Goal: Check status: Check status

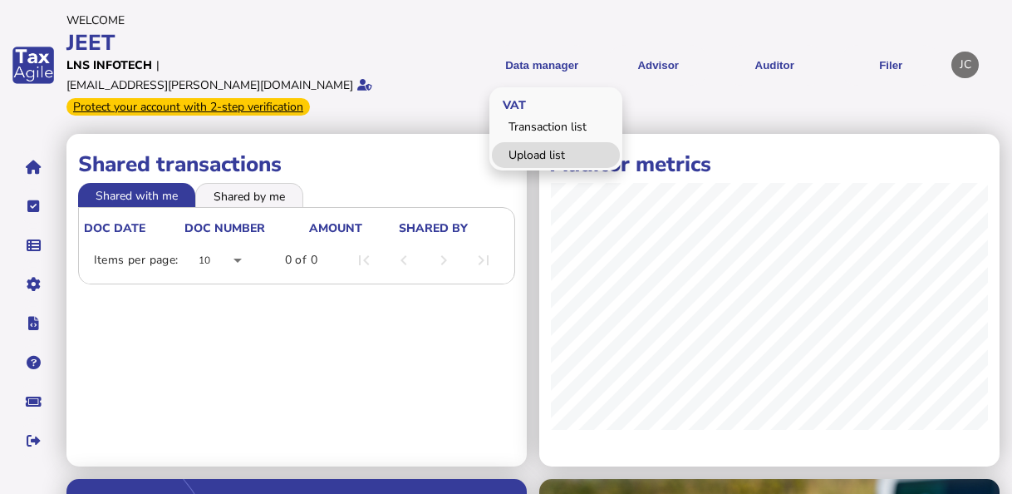
click at [549, 142] on link "Upload list" at bounding box center [556, 155] width 128 height 26
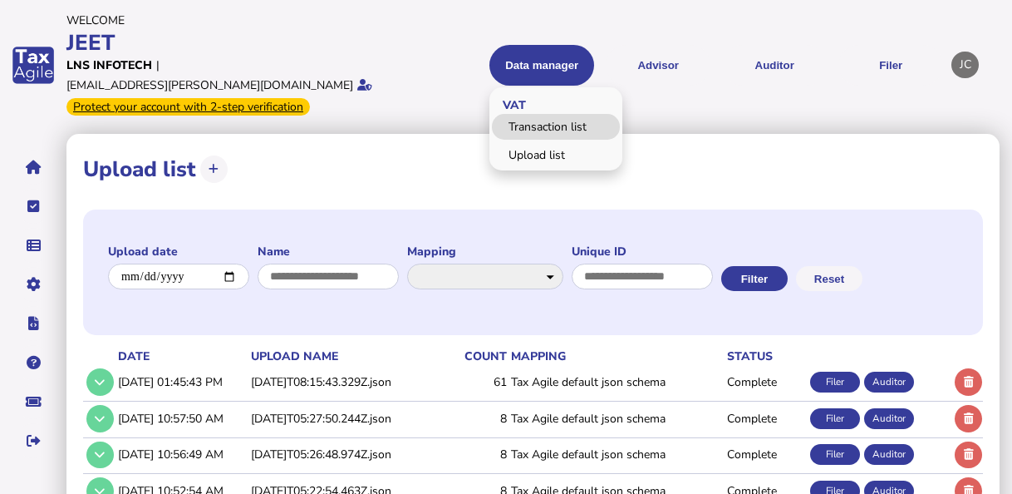
click at [538, 114] on link "Transaction list" at bounding box center [556, 127] width 128 height 26
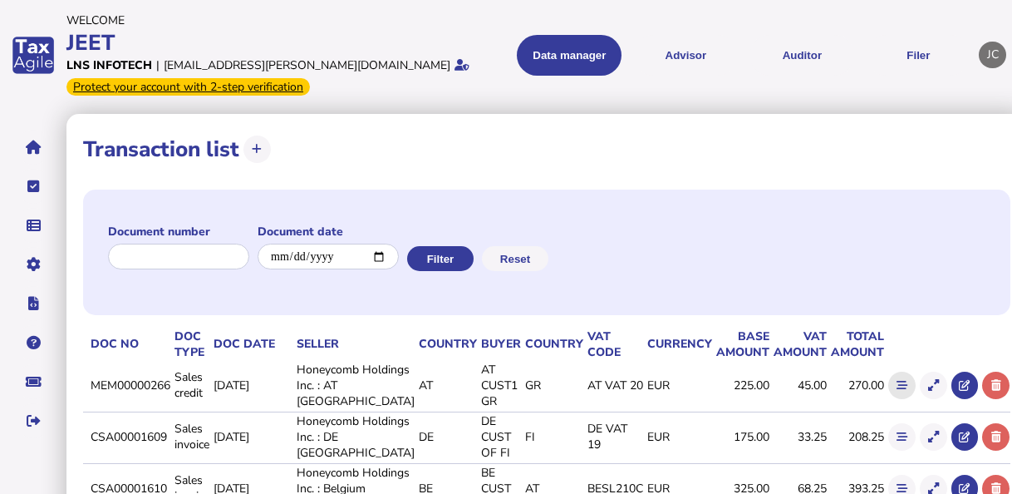
click at [897, 391] on icon at bounding box center [902, 385] width 11 height 11
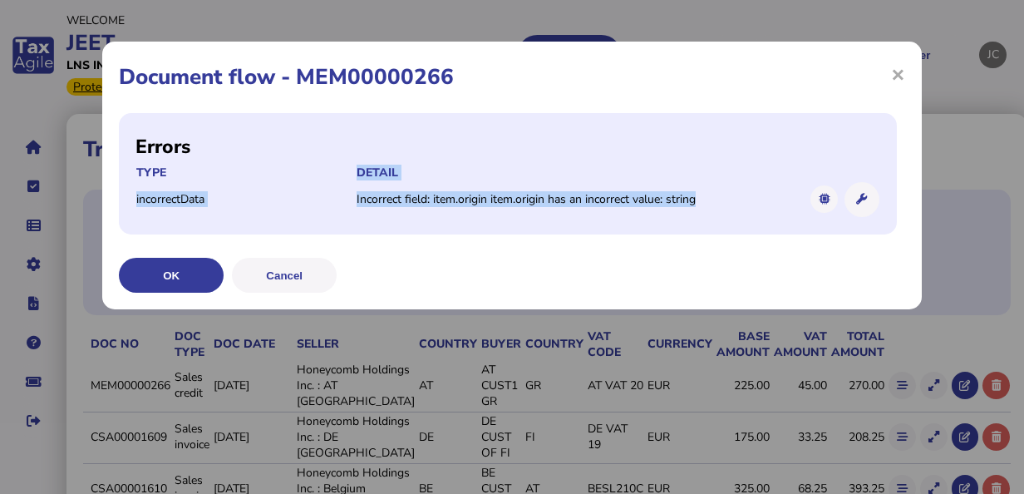
drag, startPoint x: 705, startPoint y: 198, endPoint x: 348, endPoint y: 175, distance: 357.2
click at [348, 175] on table "Type Detail incorrectData Incorrect field: item.origin item.origin has an incor…" at bounding box center [507, 191] width 745 height 54
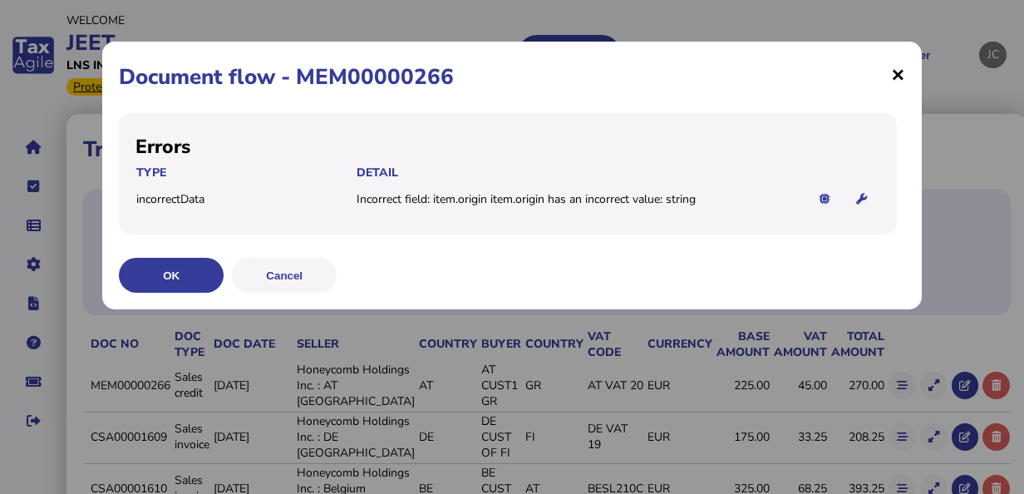
click at [899, 67] on span "×" at bounding box center [898, 74] width 14 height 32
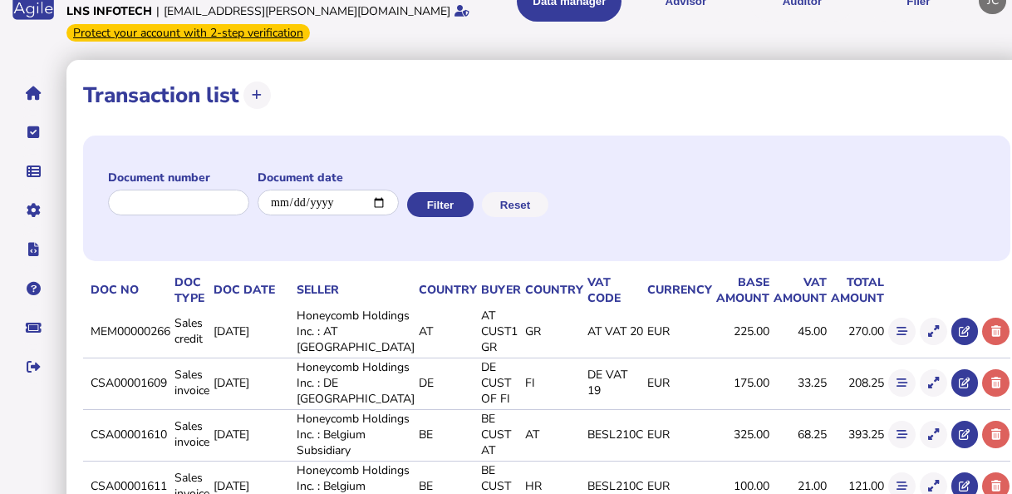
scroll to position [83, 0]
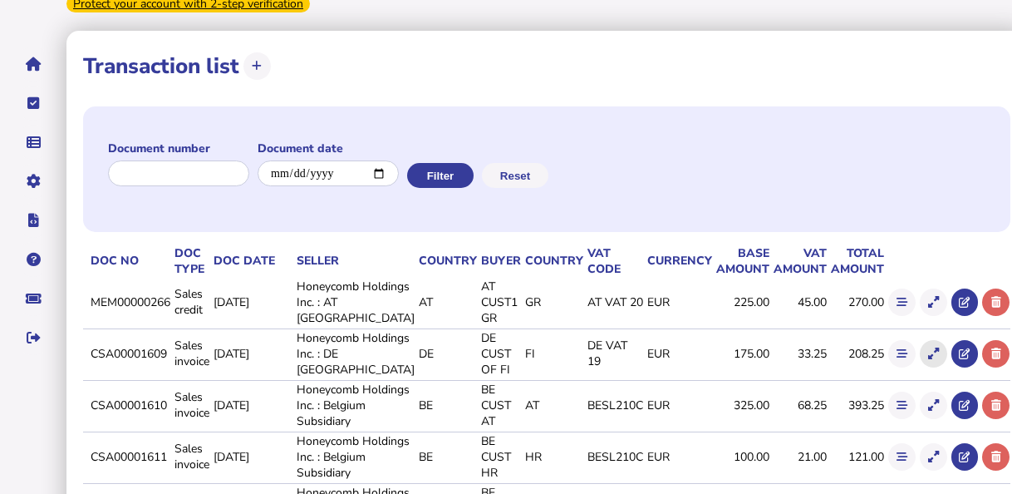
click at [928, 359] on icon at bounding box center [933, 353] width 11 height 11
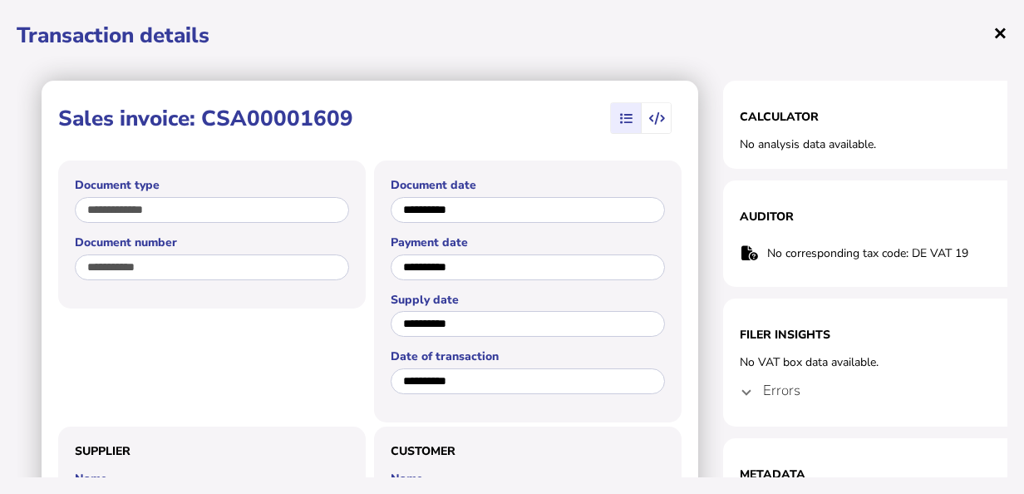
click at [999, 38] on span "×" at bounding box center [1000, 33] width 14 height 32
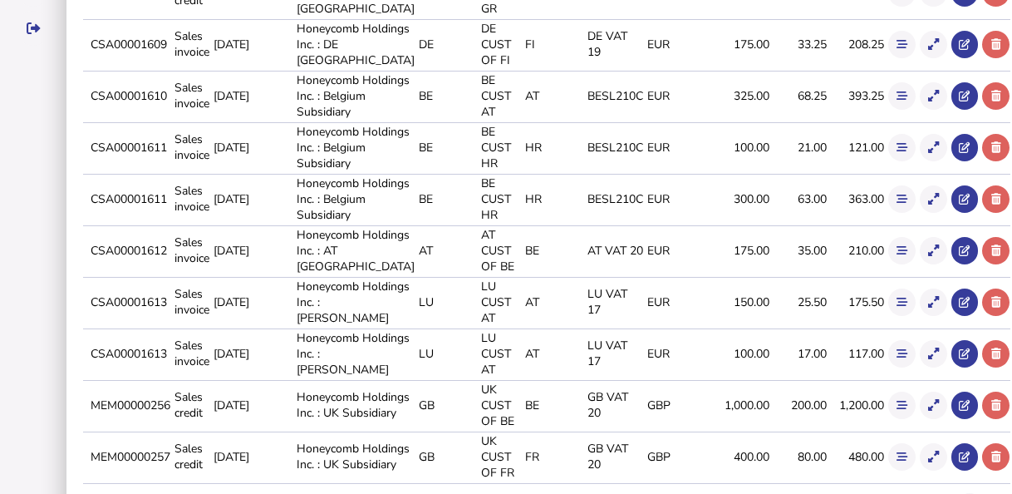
scroll to position [416, 0]
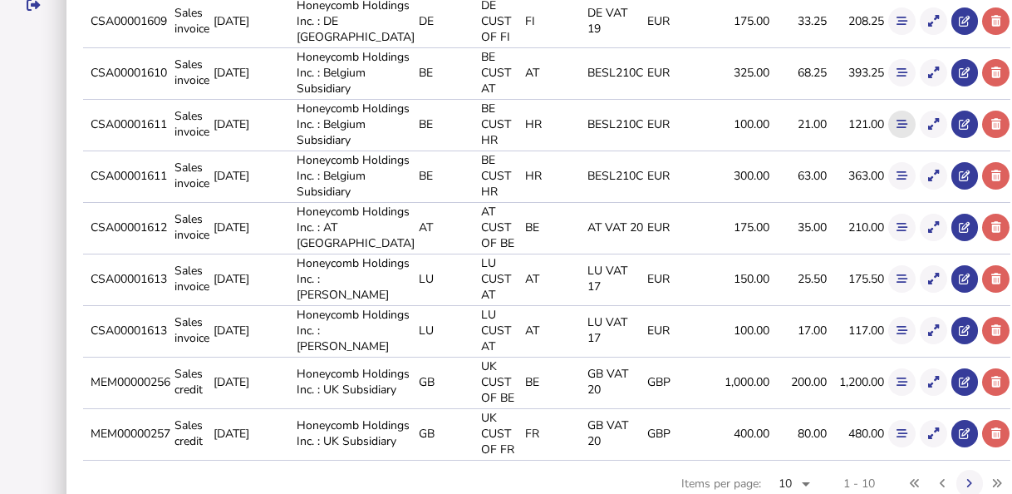
click at [897, 130] on icon at bounding box center [902, 124] width 11 height 11
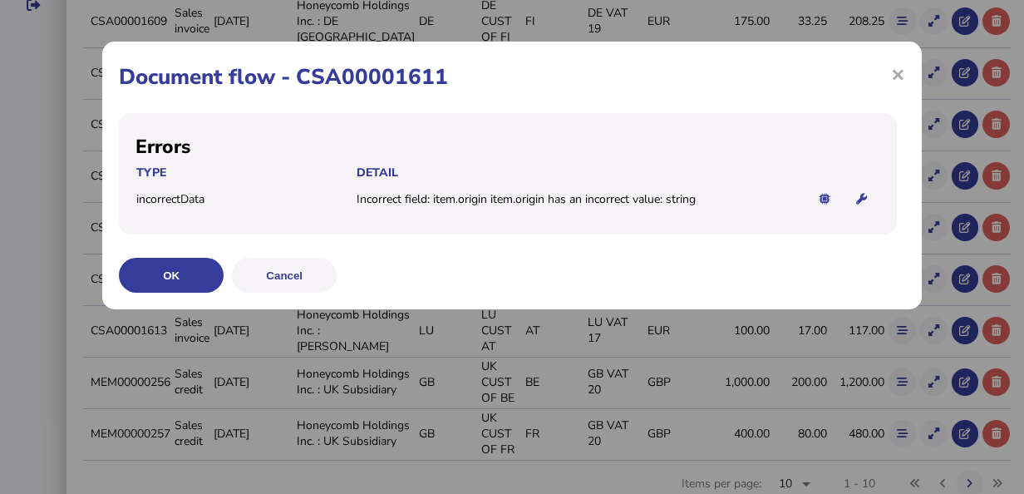
click at [906, 72] on div "× Document flow - CSA00001611 Errors Type Detail incorrectData Incorrect field:…" at bounding box center [511, 176] width 819 height 268
click at [895, 73] on span "×" at bounding box center [898, 74] width 14 height 32
